Goal: Find specific page/section: Find specific page/section

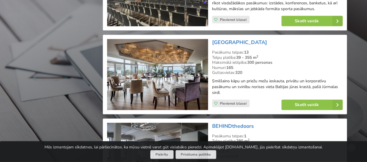
scroll to position [621, 0]
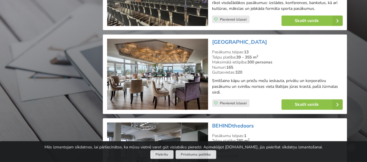
click at [165, 51] on img at bounding box center [157, 74] width 101 height 71
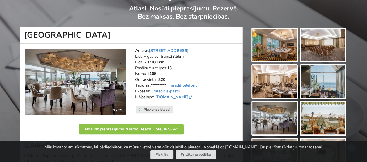
scroll to position [65, 0]
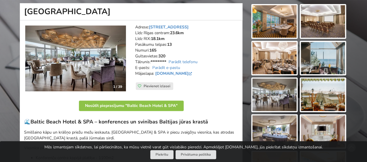
click at [115, 57] on img at bounding box center [75, 59] width 101 height 66
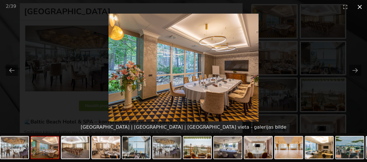
click at [358, 8] on button "Close gallery" at bounding box center [359, 7] width 15 height 14
